Goal: Information Seeking & Learning: Check status

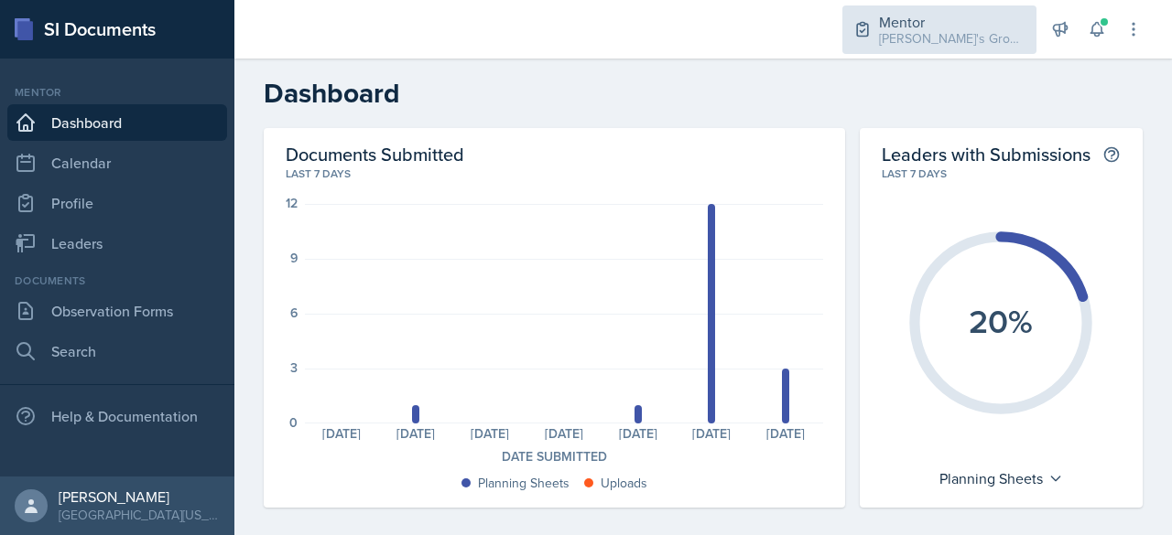
click at [945, 20] on div "Mentor" at bounding box center [952, 22] width 146 height 22
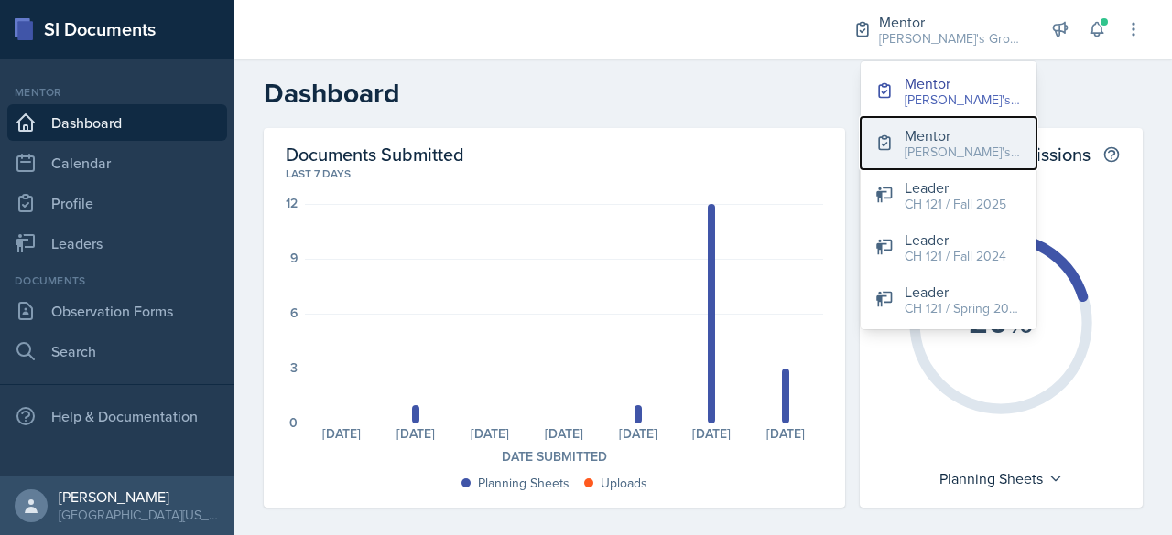
click at [932, 148] on div "[PERSON_NAME]'s Group / Spring 2025" at bounding box center [962, 152] width 117 height 19
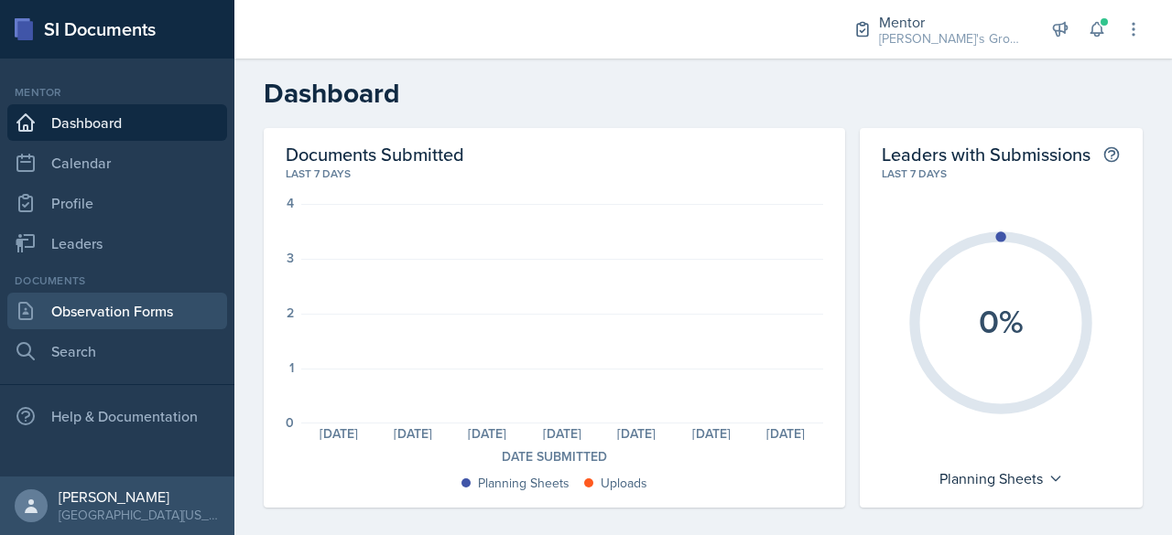
click at [122, 317] on link "Observation Forms" at bounding box center [117, 311] width 220 height 37
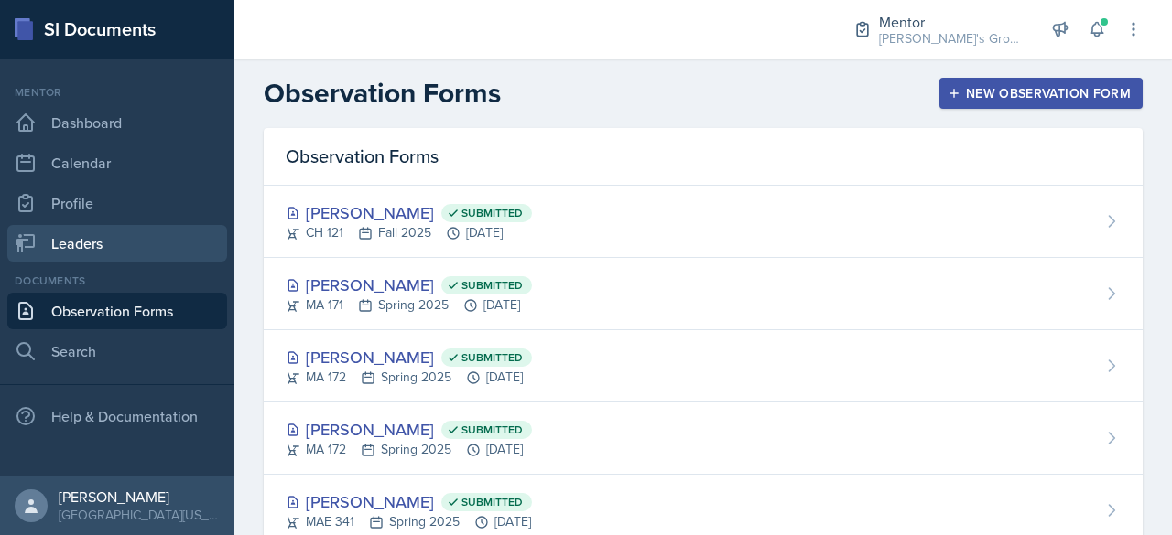
click at [97, 236] on link "Leaders" at bounding box center [117, 243] width 220 height 37
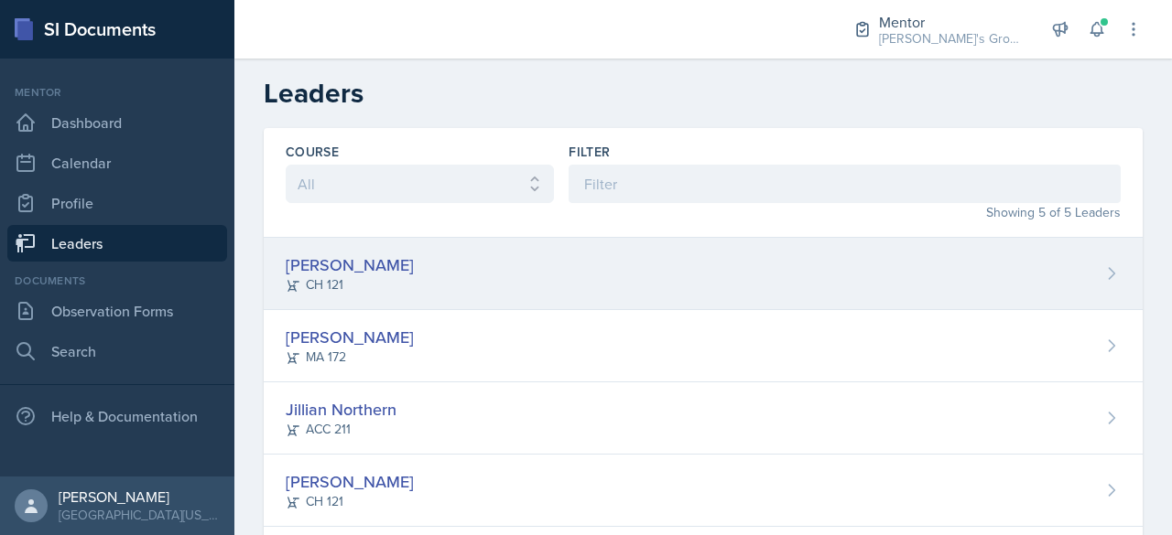
scroll to position [104, 0]
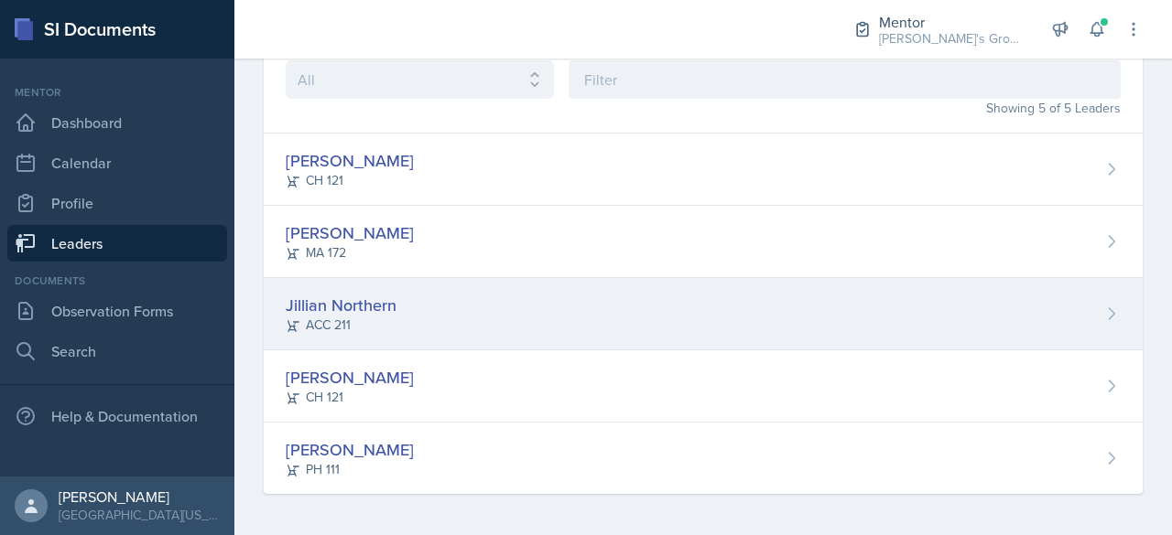
click at [432, 332] on div "Jillian Northern ACC 211" at bounding box center [703, 314] width 879 height 72
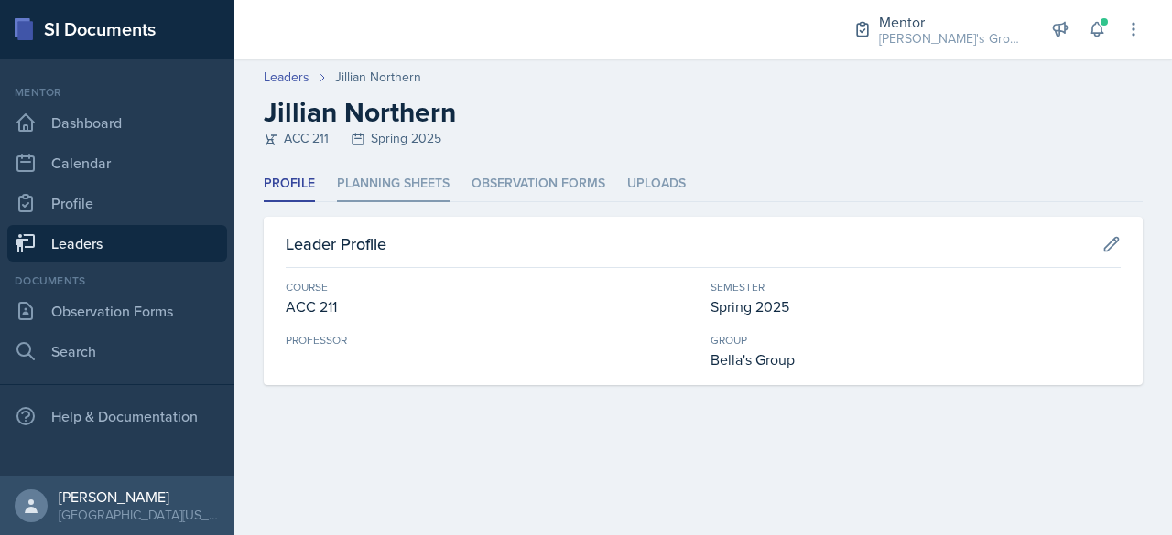
click at [410, 173] on li "Planning Sheets" at bounding box center [393, 185] width 113 height 36
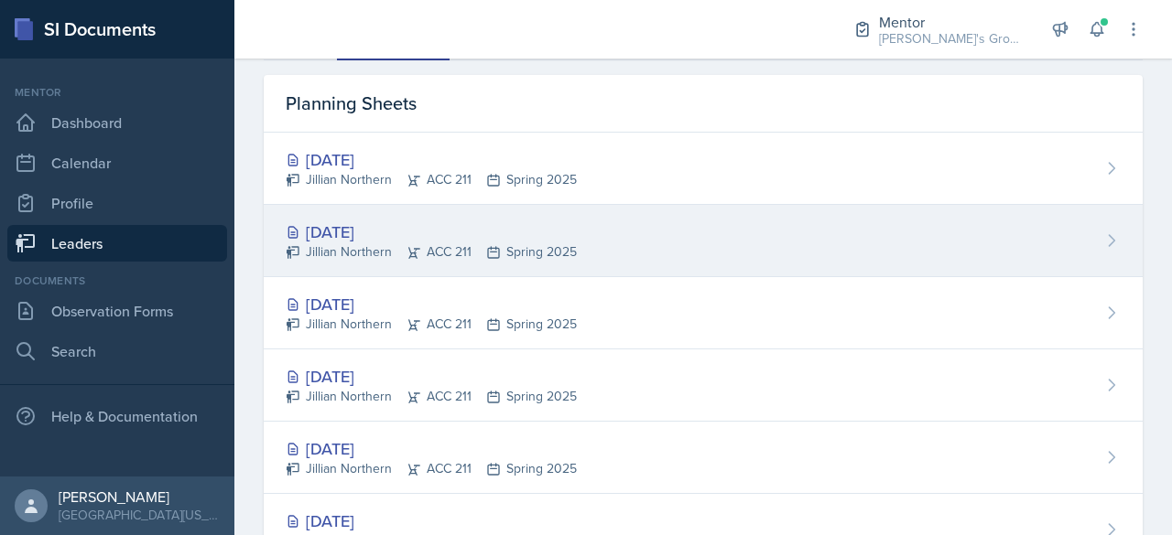
scroll to position [143, 0]
click at [593, 232] on div "[DATE] Jillian Northern ACC 211 Spring 2025" at bounding box center [703, 240] width 879 height 72
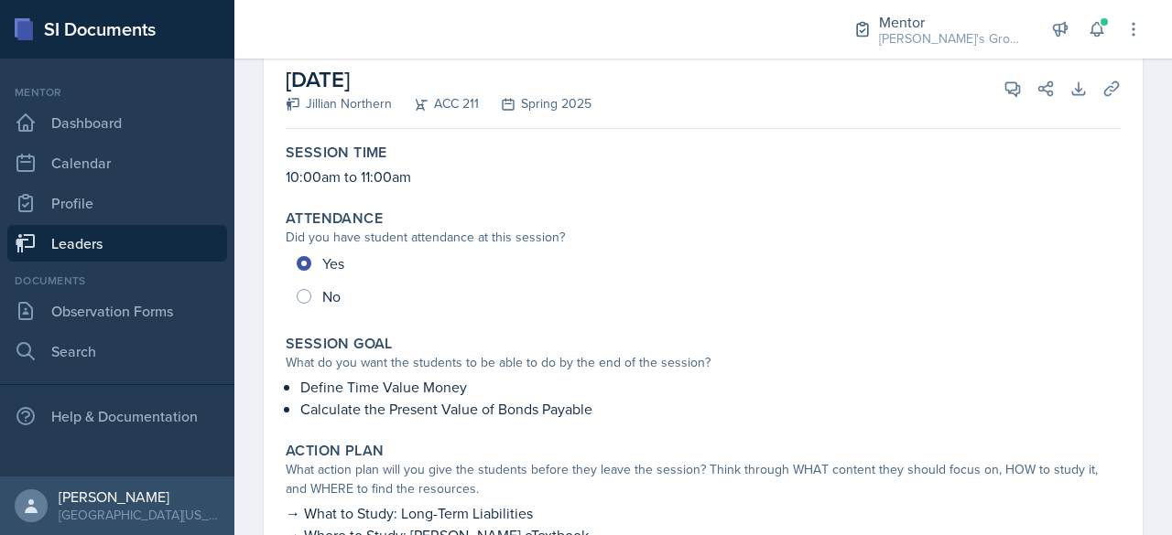
scroll to position [113, 0]
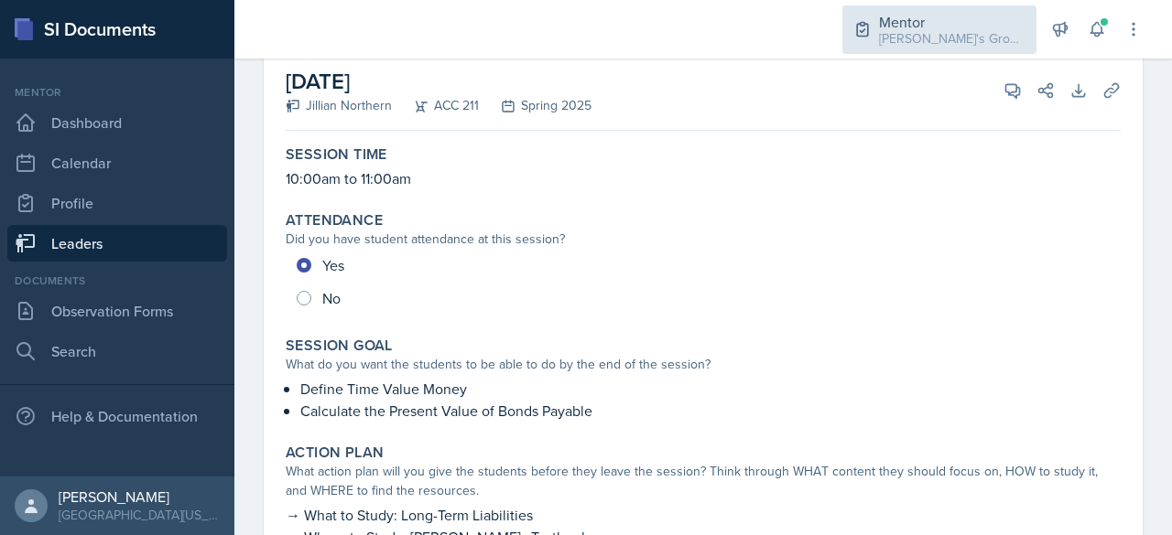
click at [970, 29] on div "[PERSON_NAME]'s Group / Spring 2025" at bounding box center [952, 38] width 146 height 19
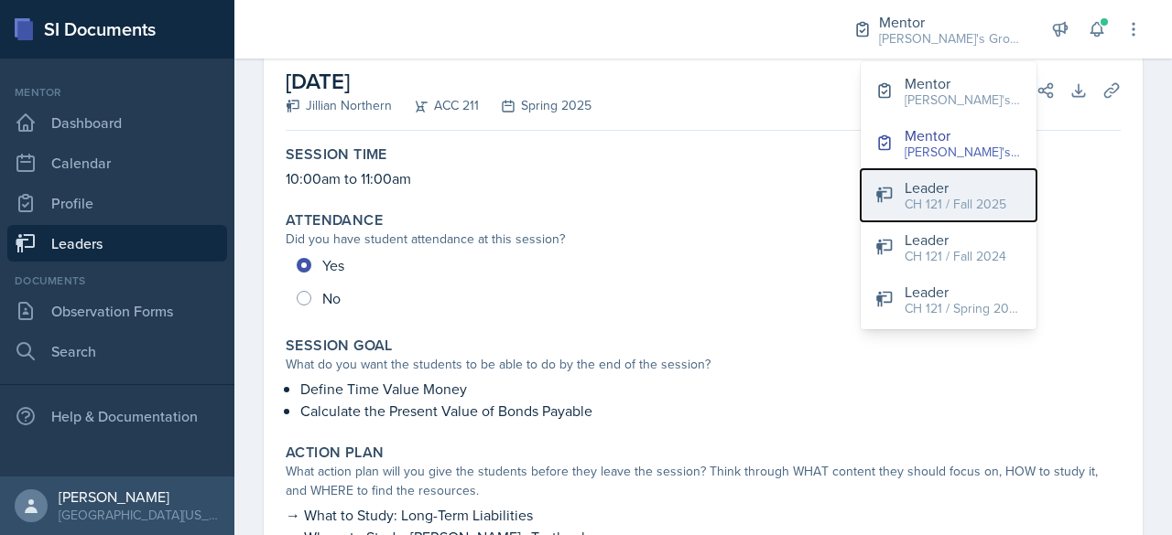
click at [966, 203] on div "CH 121 / Fall 2025" at bounding box center [955, 204] width 102 height 19
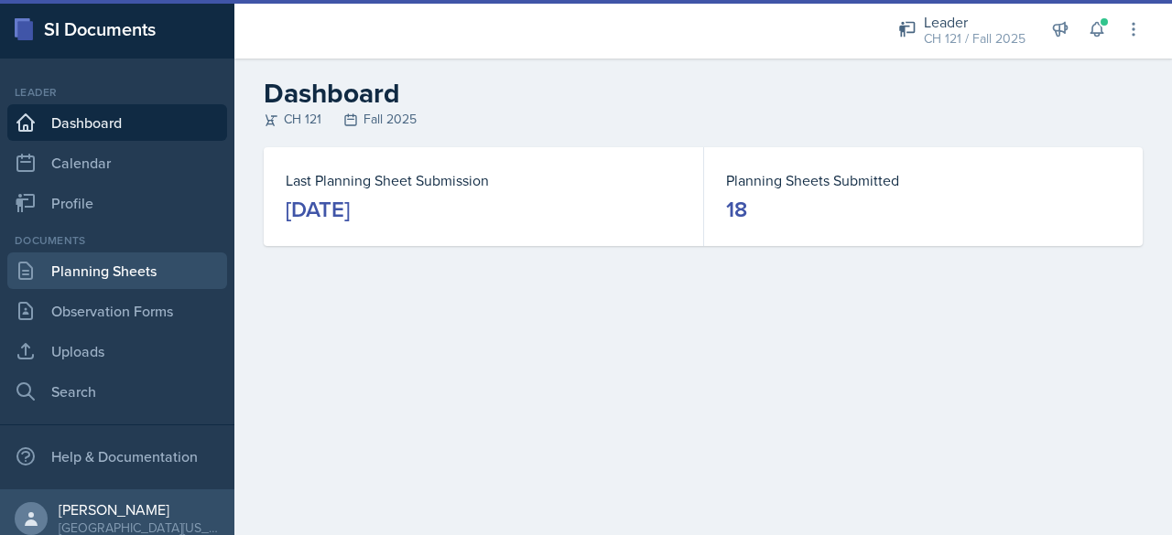
click at [153, 279] on link "Planning Sheets" at bounding box center [117, 271] width 220 height 37
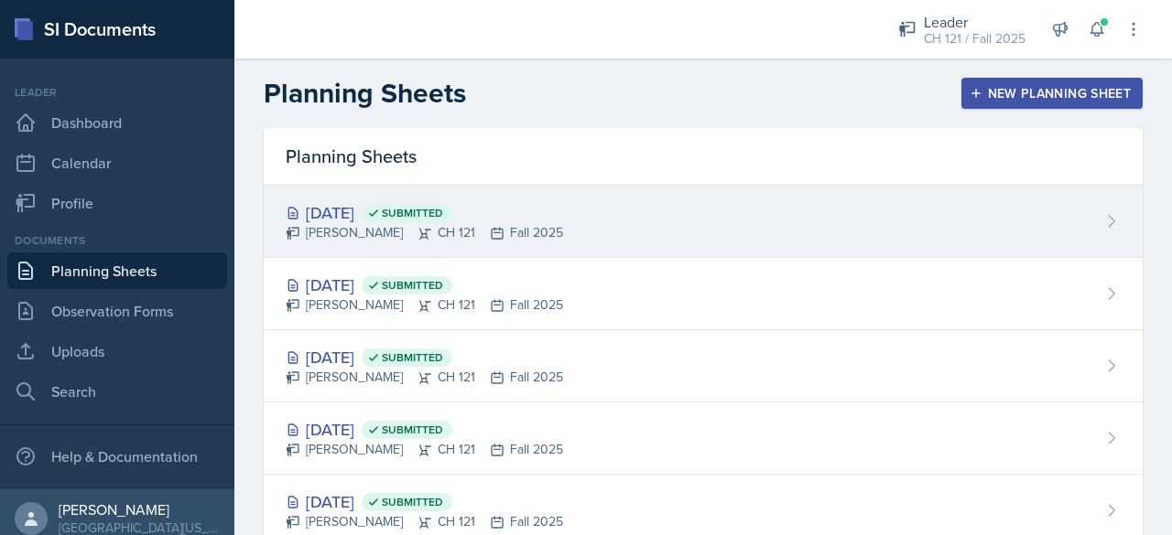
click at [350, 220] on div "[DATE] Submitted" at bounding box center [424, 212] width 277 height 25
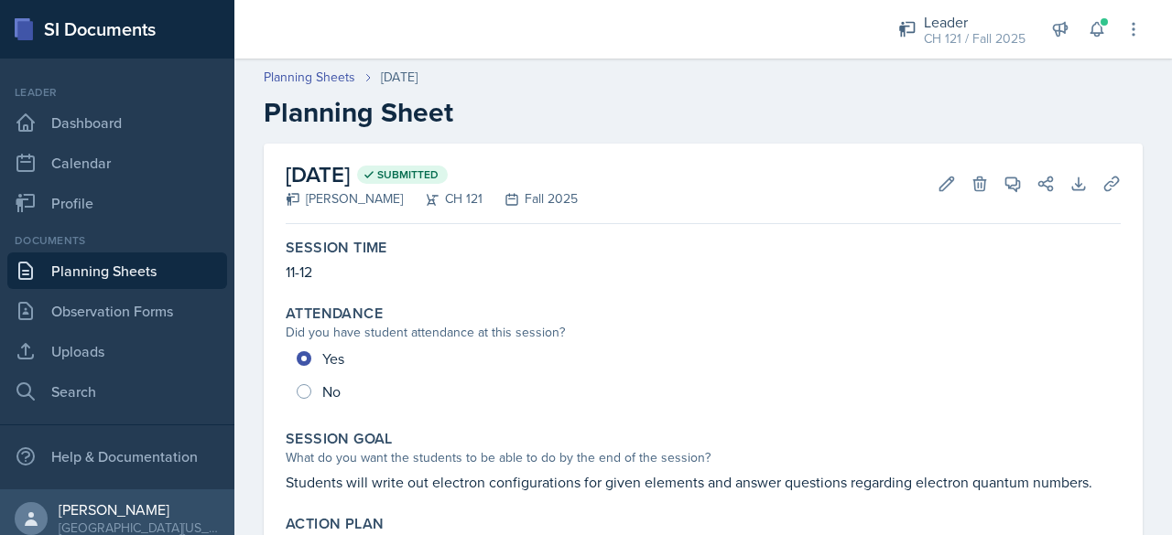
click at [90, 263] on link "Planning Sheets" at bounding box center [117, 271] width 220 height 37
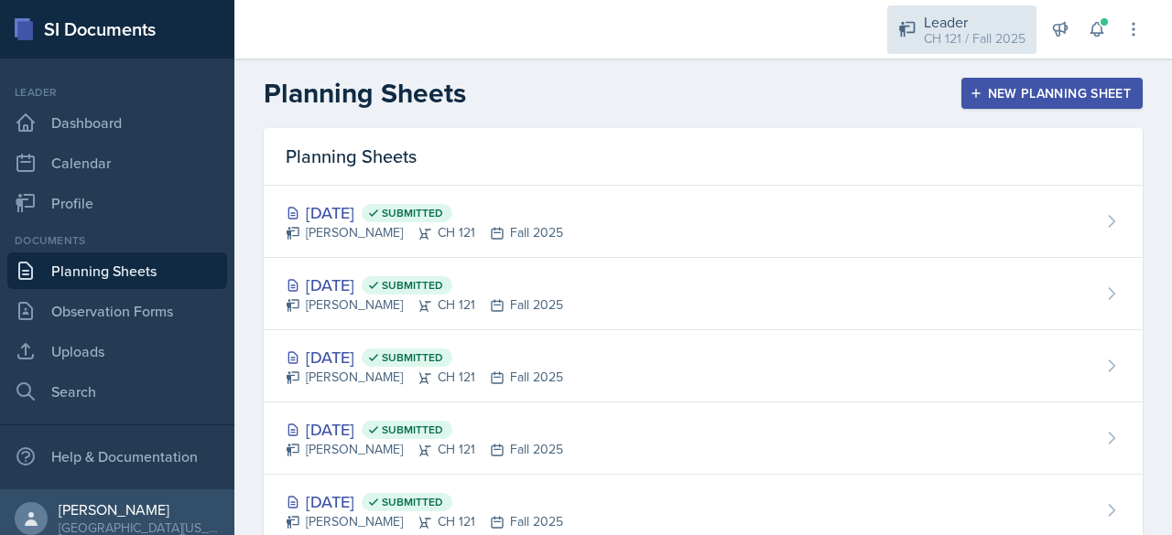
click at [946, 19] on div "Leader" at bounding box center [975, 22] width 102 height 22
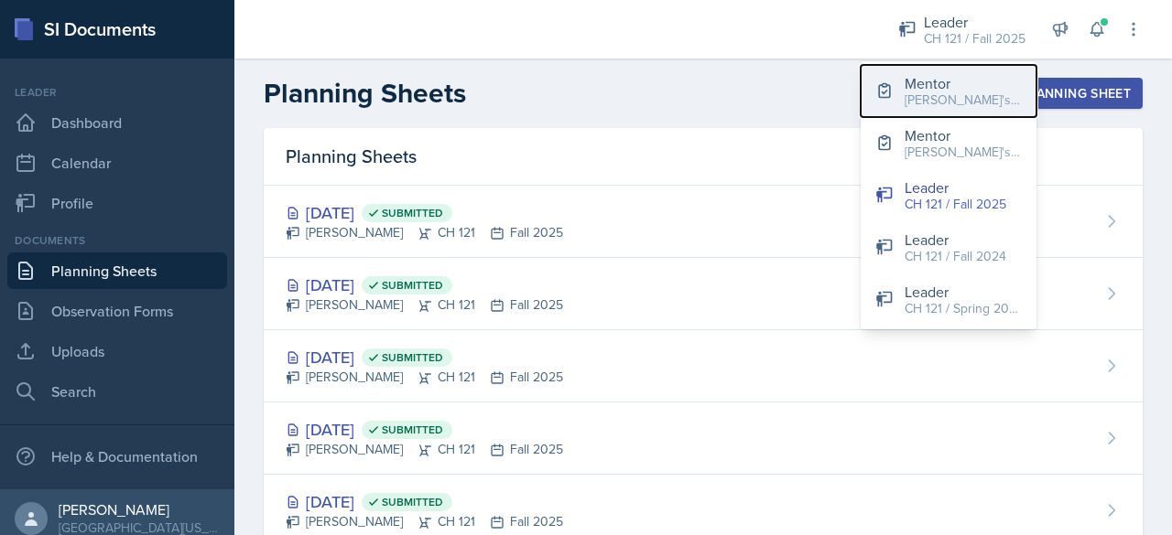
click at [967, 76] on div "Mentor" at bounding box center [962, 83] width 117 height 22
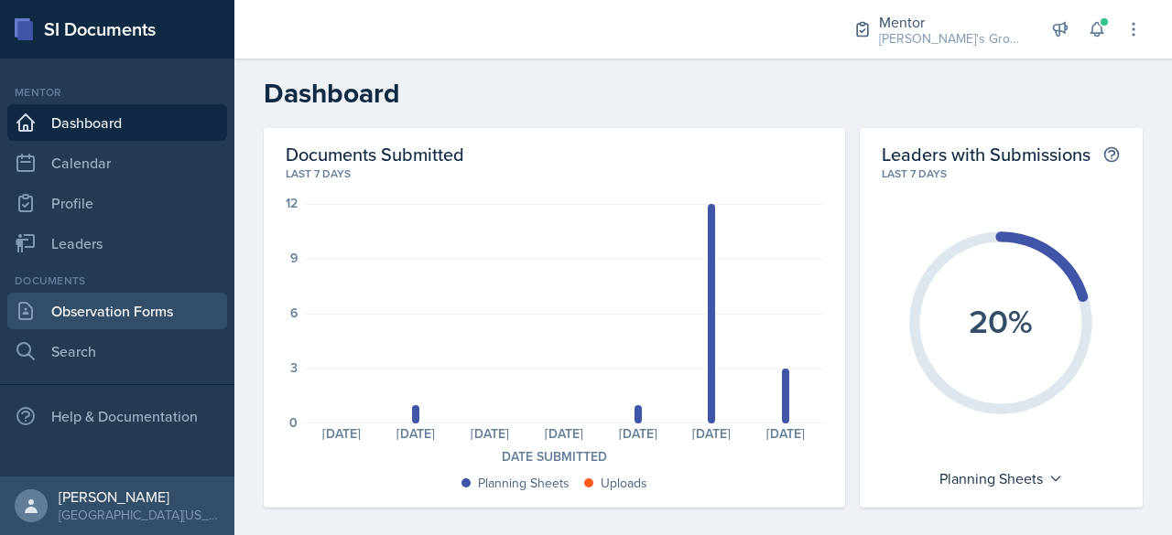
click at [165, 310] on link "Observation Forms" at bounding box center [117, 311] width 220 height 37
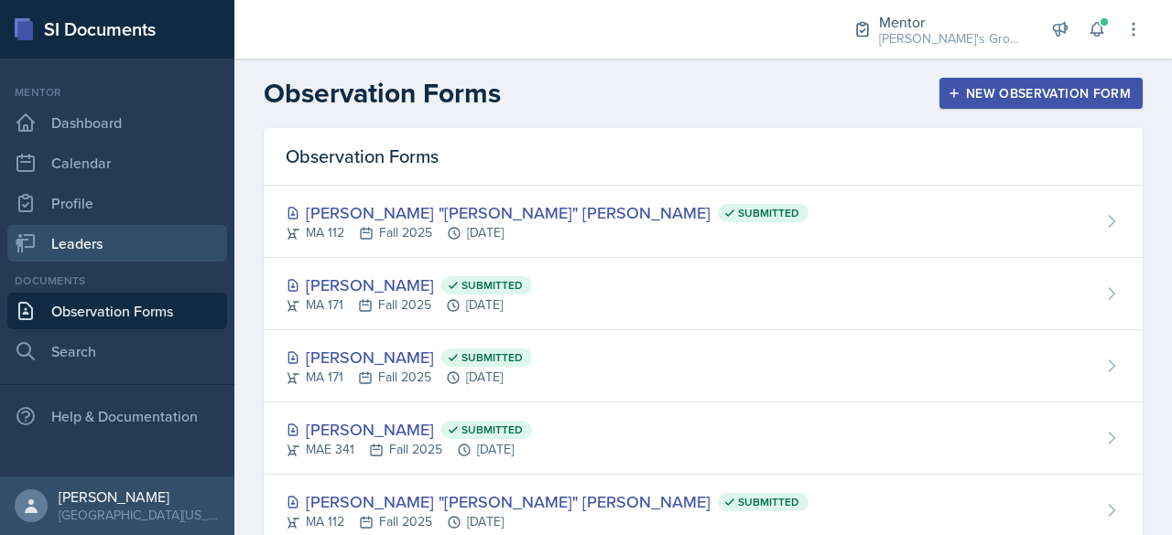
click at [124, 236] on link "Leaders" at bounding box center [117, 243] width 220 height 37
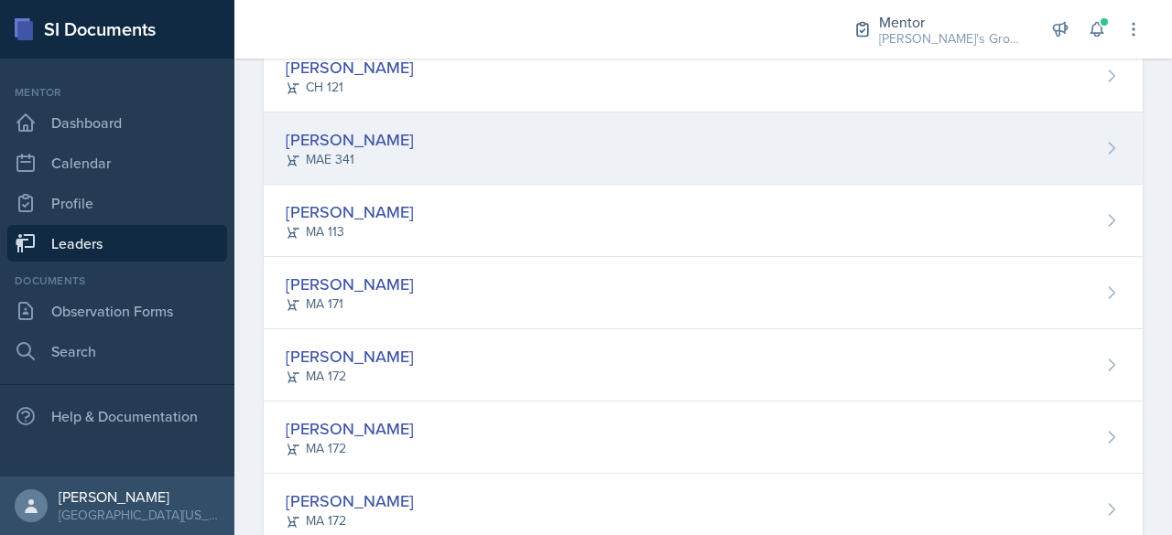
scroll to position [406, 0]
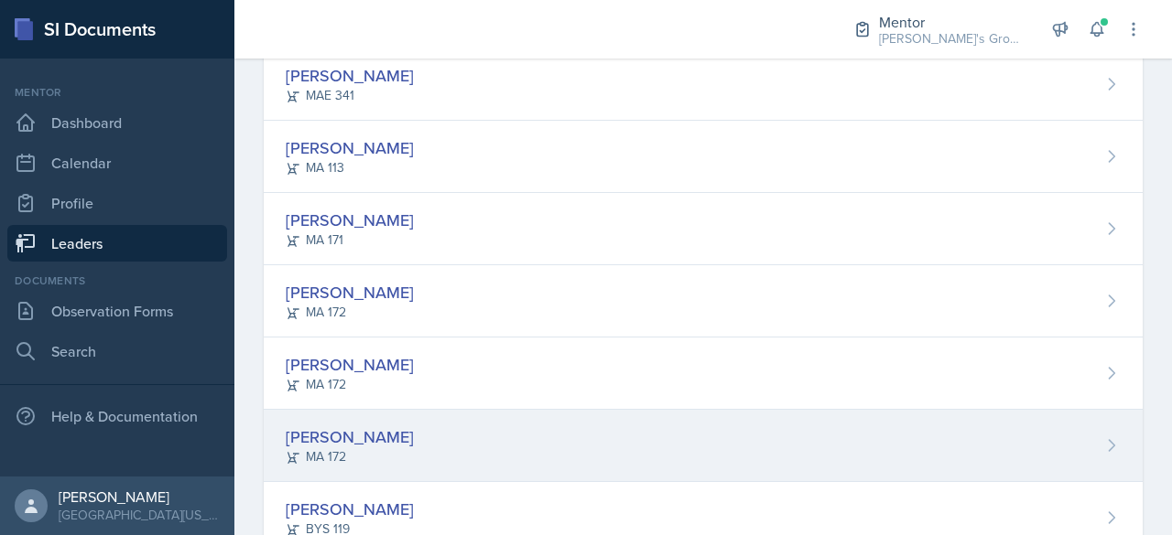
click at [556, 429] on div "[PERSON_NAME] MA 172" at bounding box center [703, 446] width 879 height 72
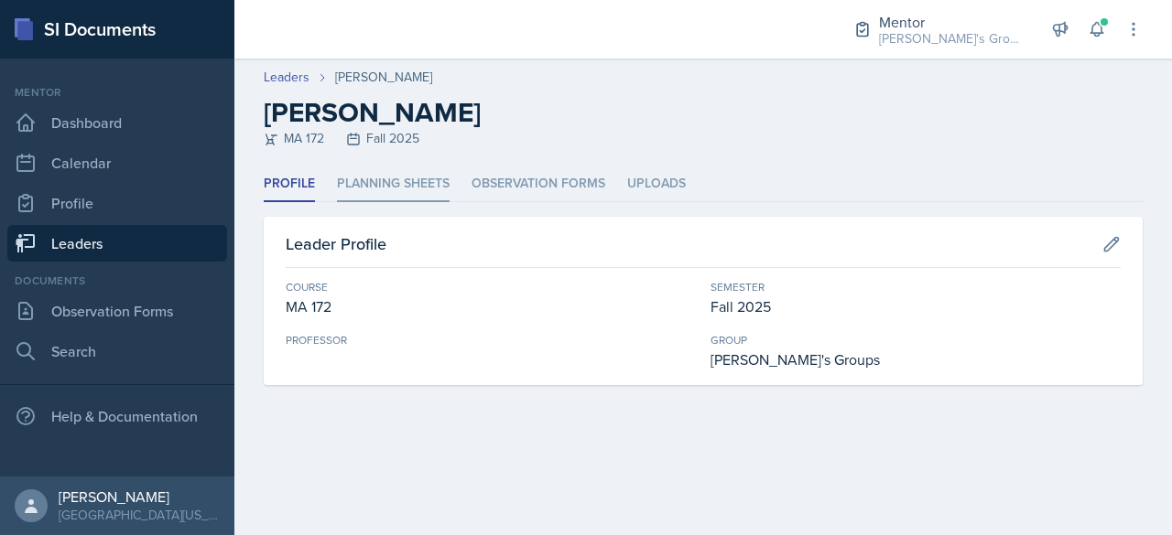
click at [412, 180] on li "Planning Sheets" at bounding box center [393, 185] width 113 height 36
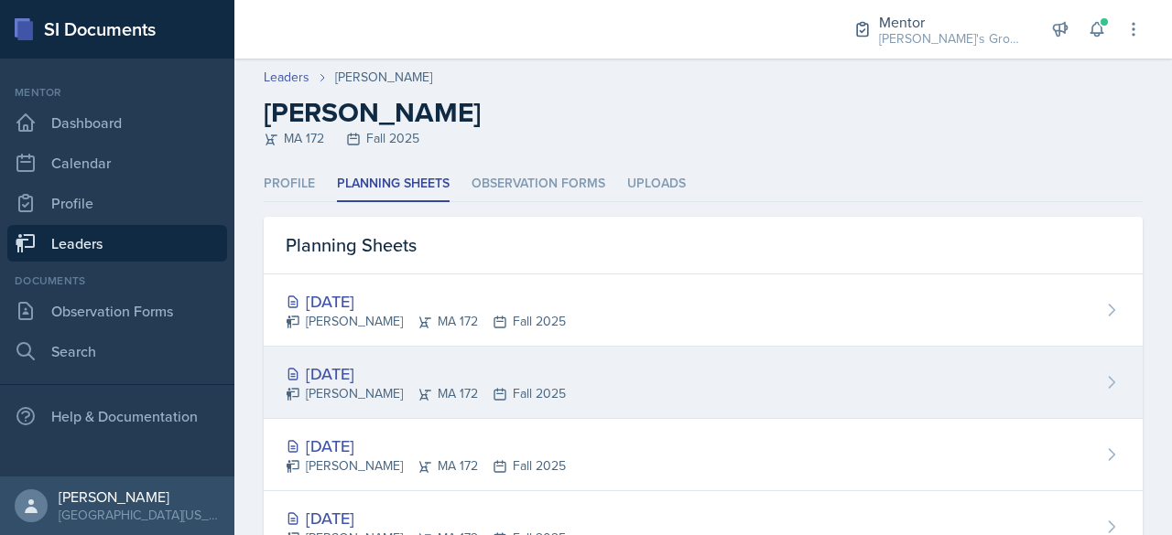
click at [545, 383] on div "[DATE] [PERSON_NAME] MA 172 Fall 2025" at bounding box center [703, 383] width 879 height 72
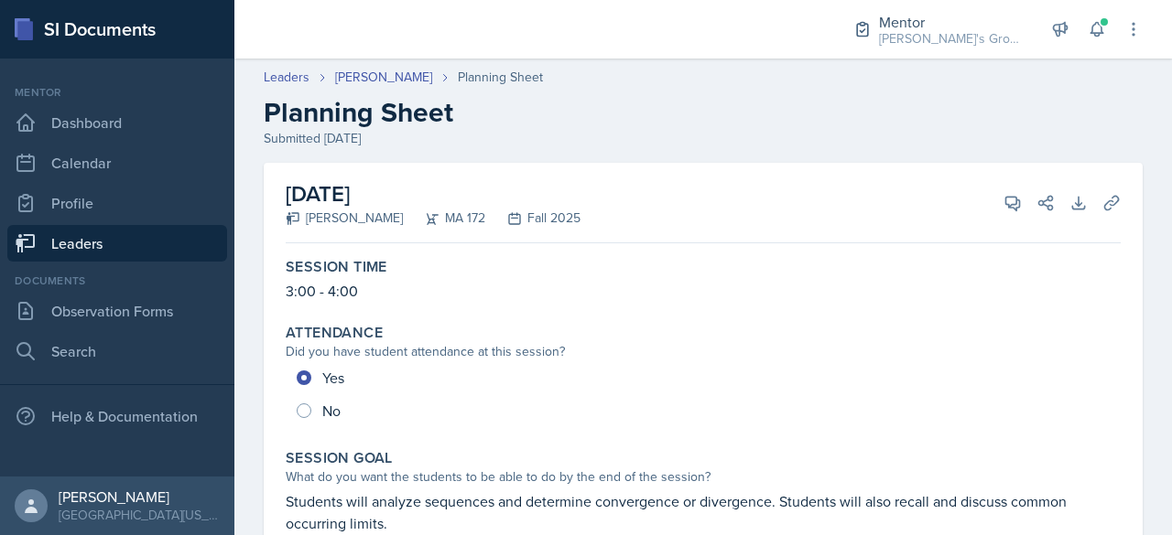
drag, startPoint x: 79, startPoint y: 241, endPoint x: 90, endPoint y: 244, distance: 11.6
click at [79, 241] on link "Leaders" at bounding box center [117, 243] width 220 height 37
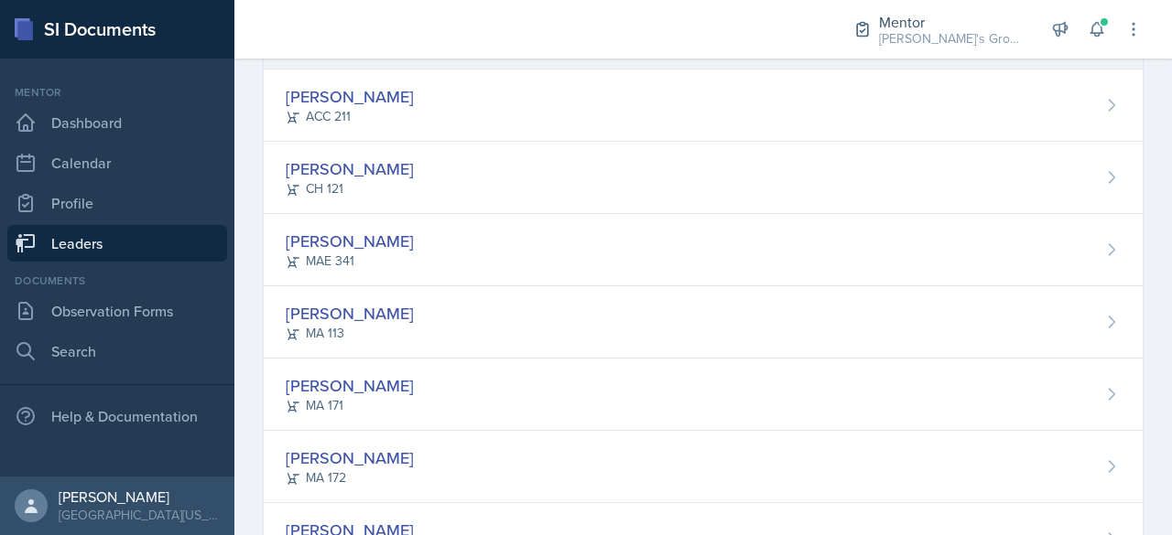
scroll to position [254, 0]
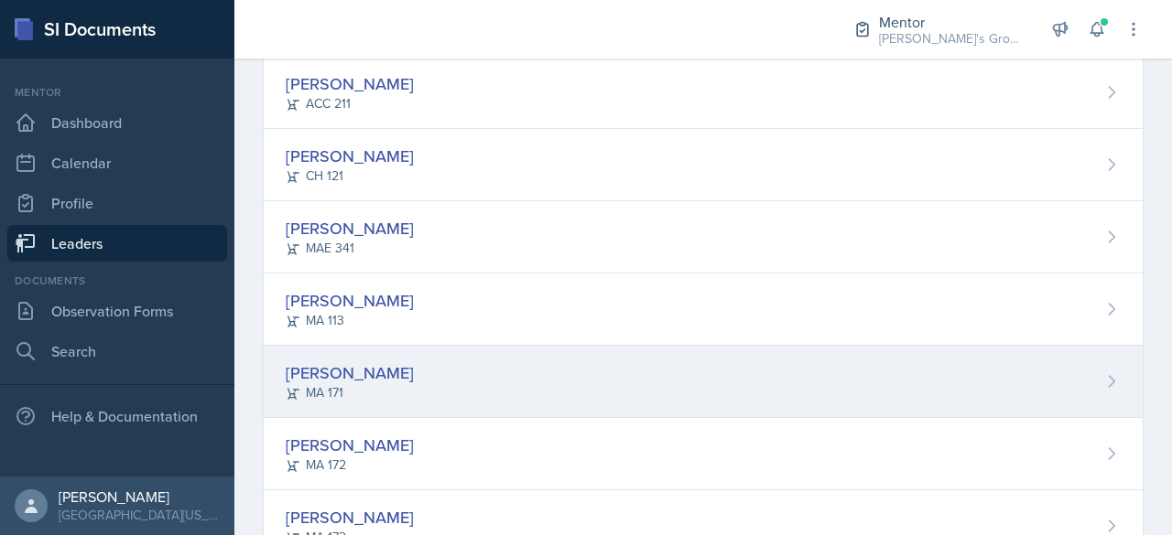
click at [474, 366] on div "[PERSON_NAME] MA 171" at bounding box center [703, 382] width 879 height 72
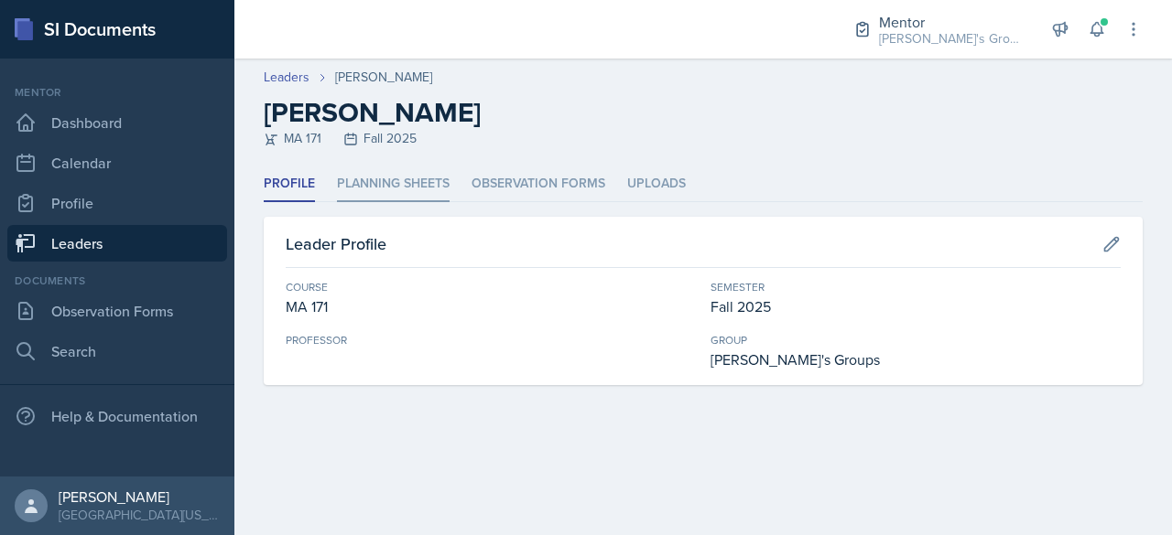
click at [418, 176] on li "Planning Sheets" at bounding box center [393, 185] width 113 height 36
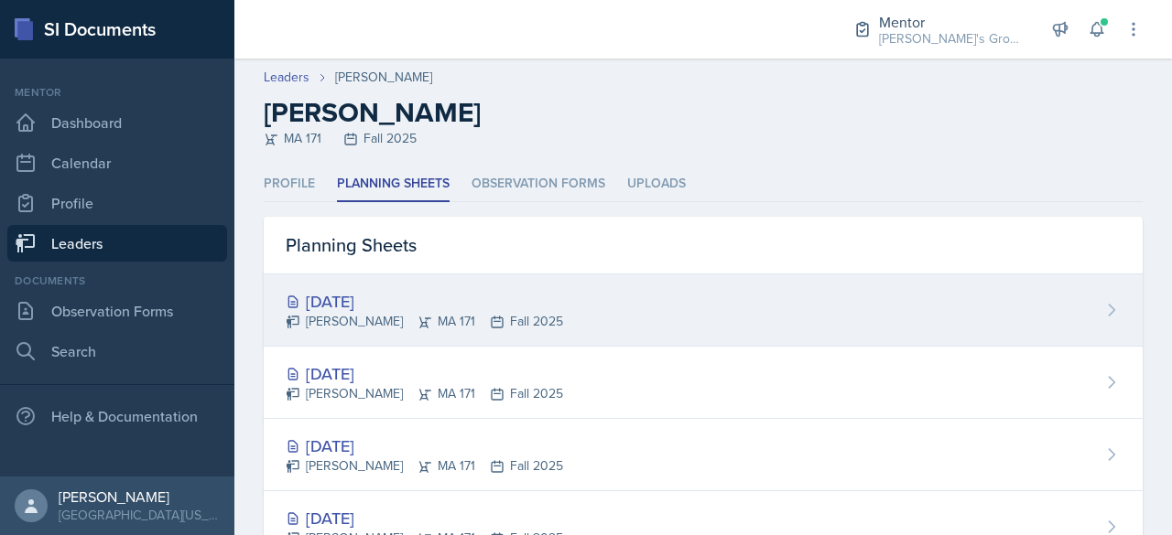
click at [518, 299] on div "[DATE]" at bounding box center [424, 301] width 277 height 25
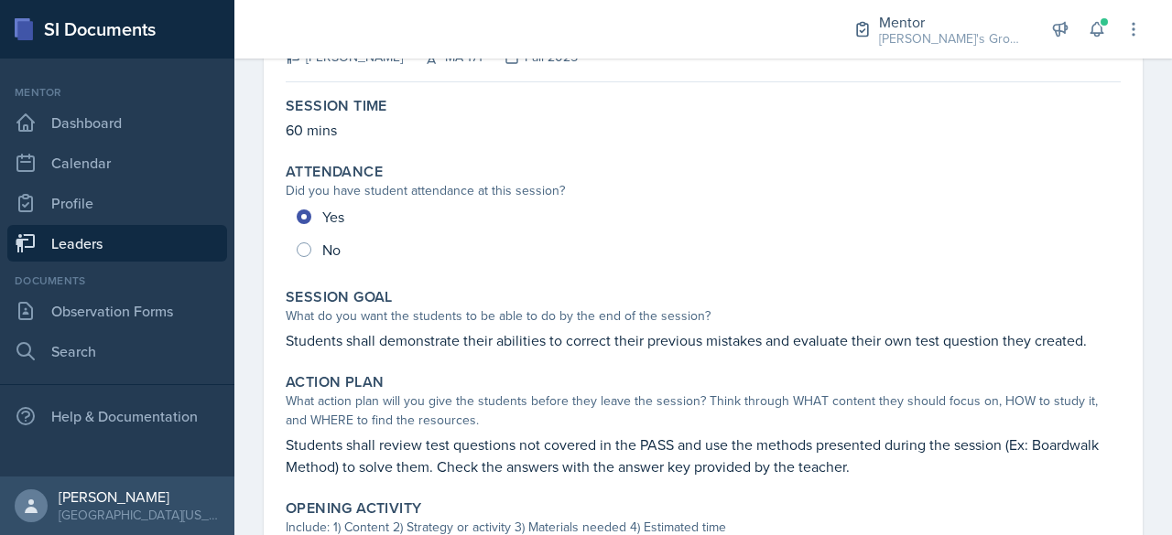
scroll to position [51, 0]
